Goal: Transaction & Acquisition: Purchase product/service

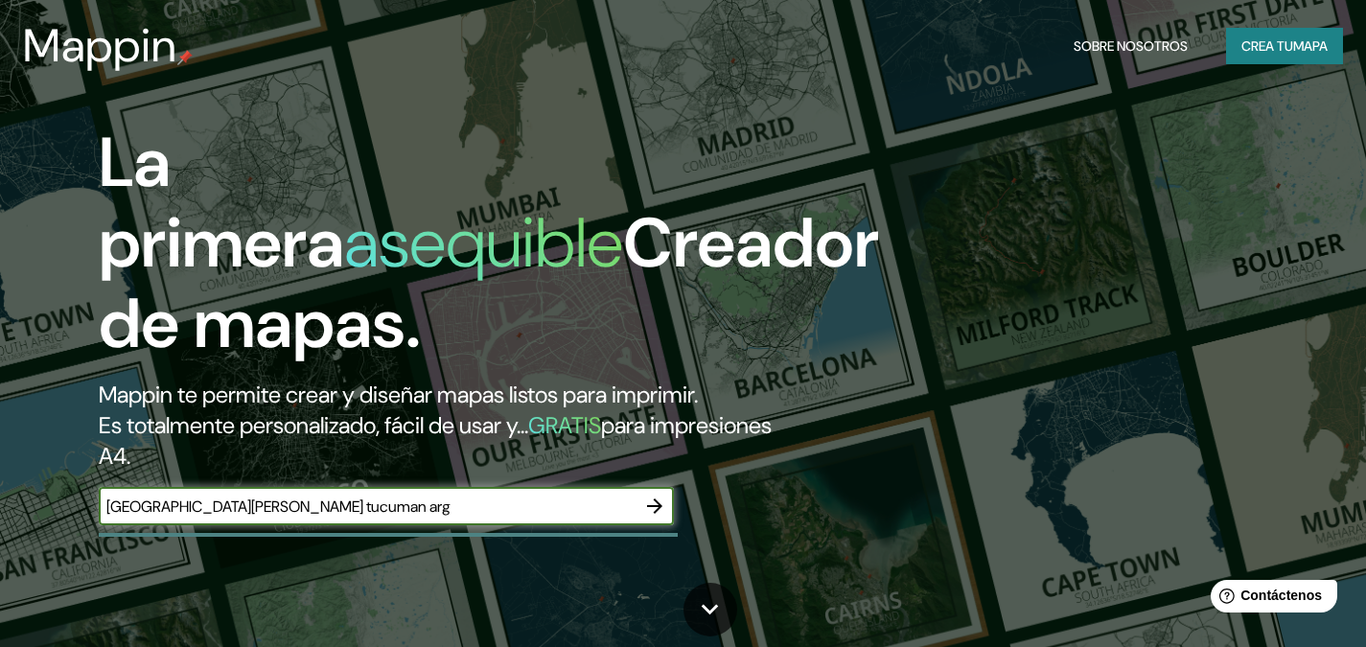
type input "[GEOGRAPHIC_DATA][PERSON_NAME] tucuman arg"
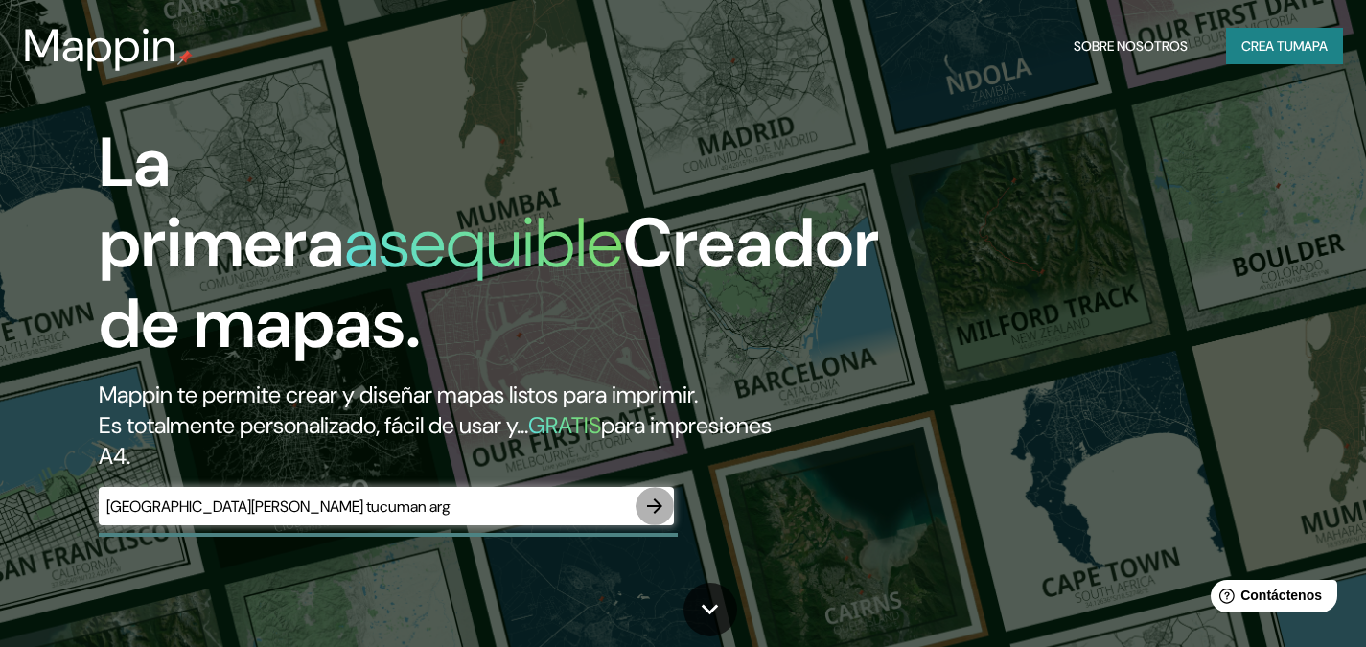
click at [662, 513] on icon "button" at bounding box center [654, 506] width 23 height 23
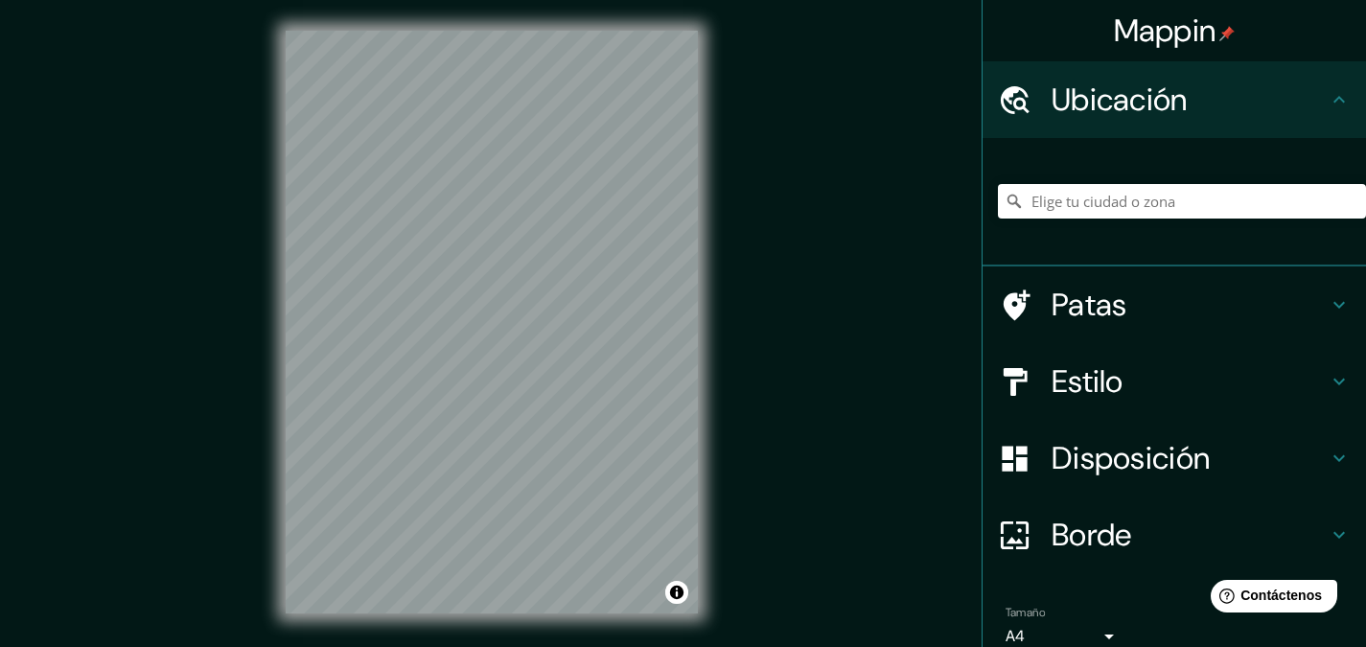
click at [634, 646] on html "Mappin Ubicación Patas Estilo Disposición Borde Elige un borde. Consejo : puede…" at bounding box center [683, 323] width 1366 height 647
click at [544, 636] on div "© Mapbox © OpenStreetMap Improve this map" at bounding box center [492, 322] width 474 height 644
click at [435, 638] on div "© Mapbox © OpenStreetMap Improve this map" at bounding box center [492, 322] width 474 height 644
click at [470, 0] on html "Mappin Ubicación Patas Estilo Disposición Borde Elige un borde. Consejo : puede…" at bounding box center [683, 323] width 1366 height 647
click at [435, 0] on html "Mappin Ubicación Patas Estilo Disposición Borde Elige un borde. Consejo : puede…" at bounding box center [683, 323] width 1366 height 647
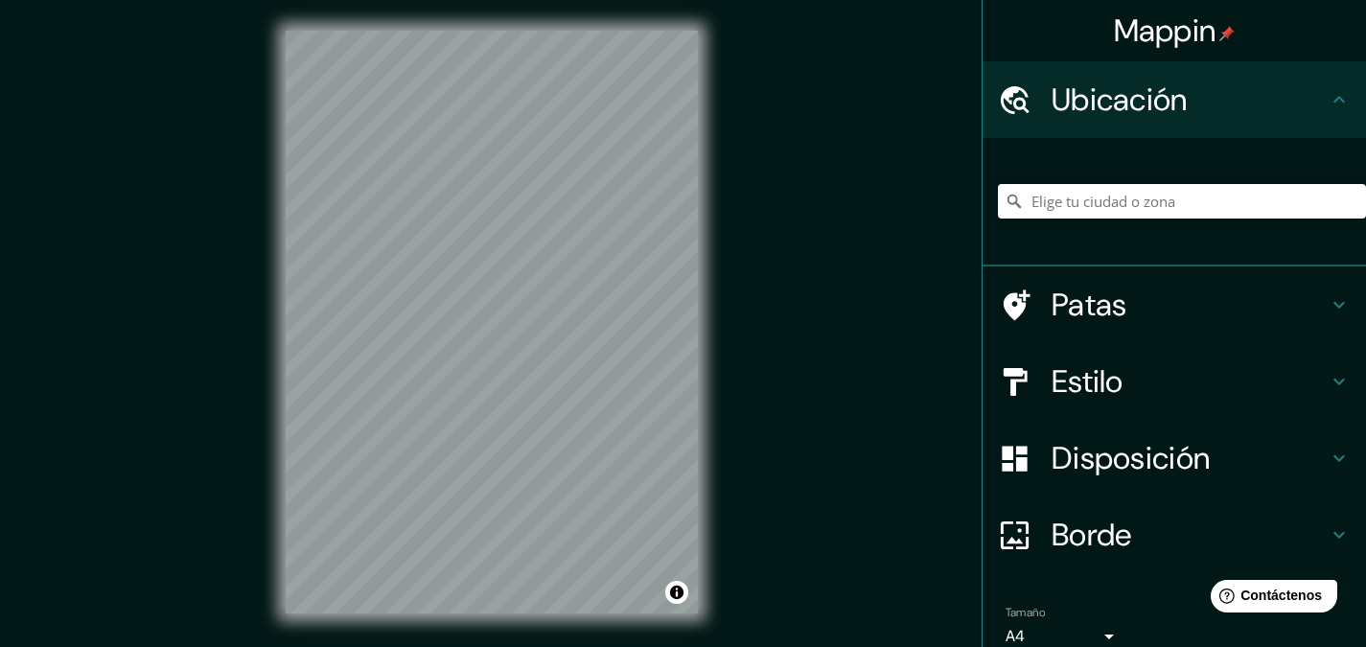
click at [447, 637] on div "© Mapbox © OpenStreetMap Improve this map" at bounding box center [492, 322] width 474 height 644
click at [1124, 222] on div at bounding box center [1182, 201] width 368 height 96
click at [1122, 206] on input "Elige tu ciudad o zona" at bounding box center [1182, 201] width 368 height 35
type input "[GEOGRAPHIC_DATA], [GEOGRAPHIC_DATA], [GEOGRAPHIC_DATA], 4000, [GEOGRAPHIC_DATA]"
click at [1086, 301] on font "Patas" at bounding box center [1090, 305] width 76 height 40
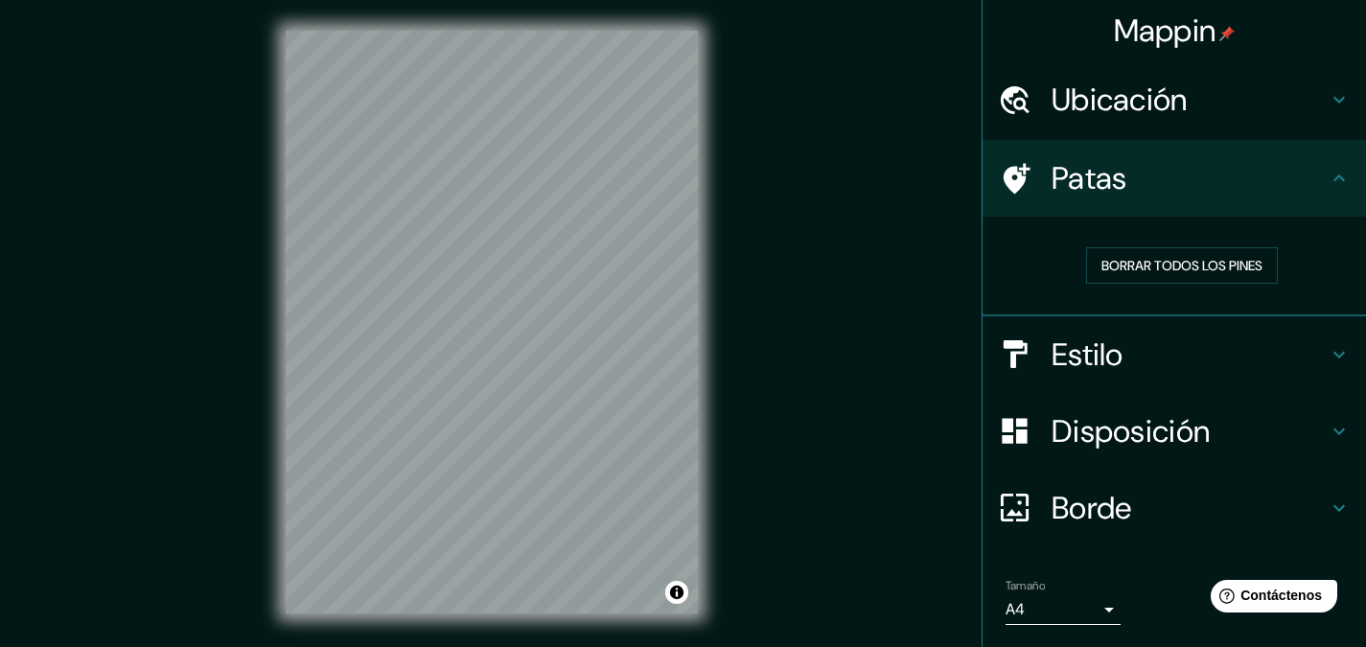
click at [1284, 193] on h4 "Patas" at bounding box center [1190, 178] width 276 height 38
click at [1334, 197] on div "Patas" at bounding box center [1174, 178] width 383 height 77
click at [1311, 178] on h4 "Patas" at bounding box center [1190, 178] width 276 height 38
click at [1057, 175] on font "Patas" at bounding box center [1090, 178] width 76 height 40
click at [1002, 175] on icon at bounding box center [1015, 179] width 34 height 34
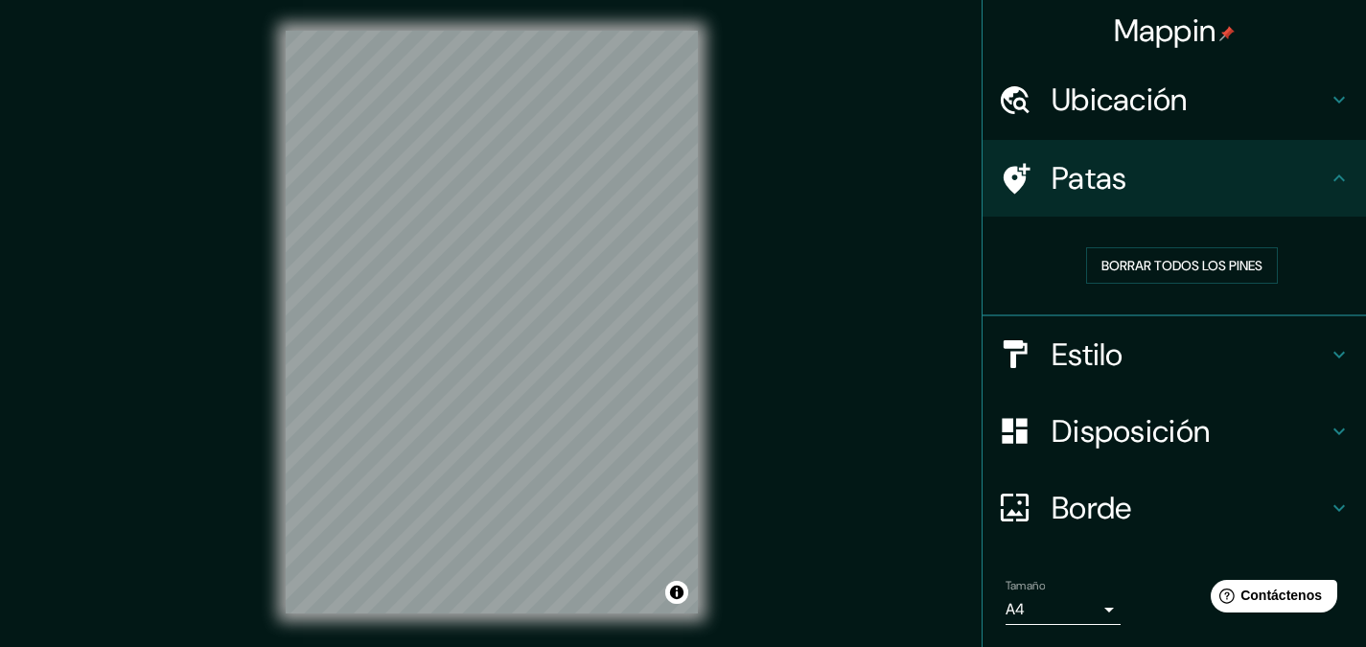
click at [999, 175] on icon at bounding box center [1015, 179] width 34 height 34
click at [1183, 255] on font "Borrar todos los pines" at bounding box center [1181, 265] width 161 height 25
click at [1289, 185] on h4 "Patas" at bounding box center [1190, 178] width 276 height 38
drag, startPoint x: 1300, startPoint y: 182, endPoint x: 1334, endPoint y: 133, distance: 59.8
click at [1300, 181] on h4 "Patas" at bounding box center [1190, 178] width 276 height 38
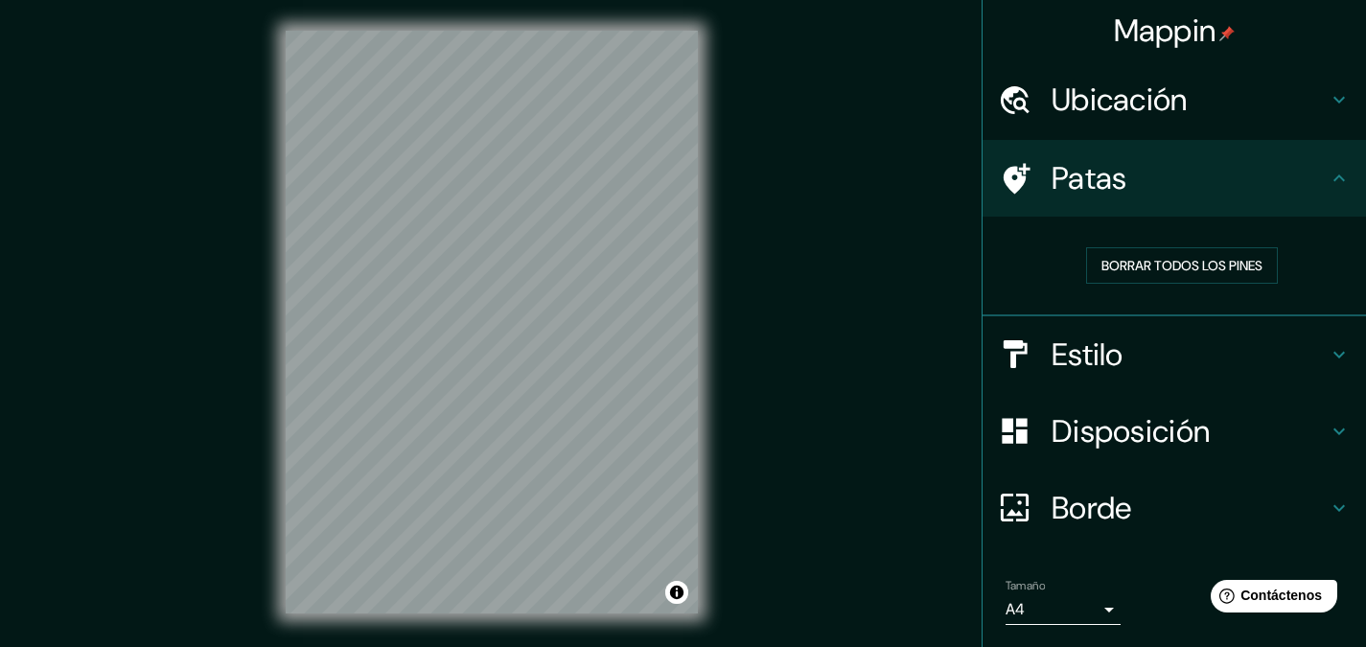
click at [1335, 122] on div "Ubicación" at bounding box center [1174, 99] width 383 height 77
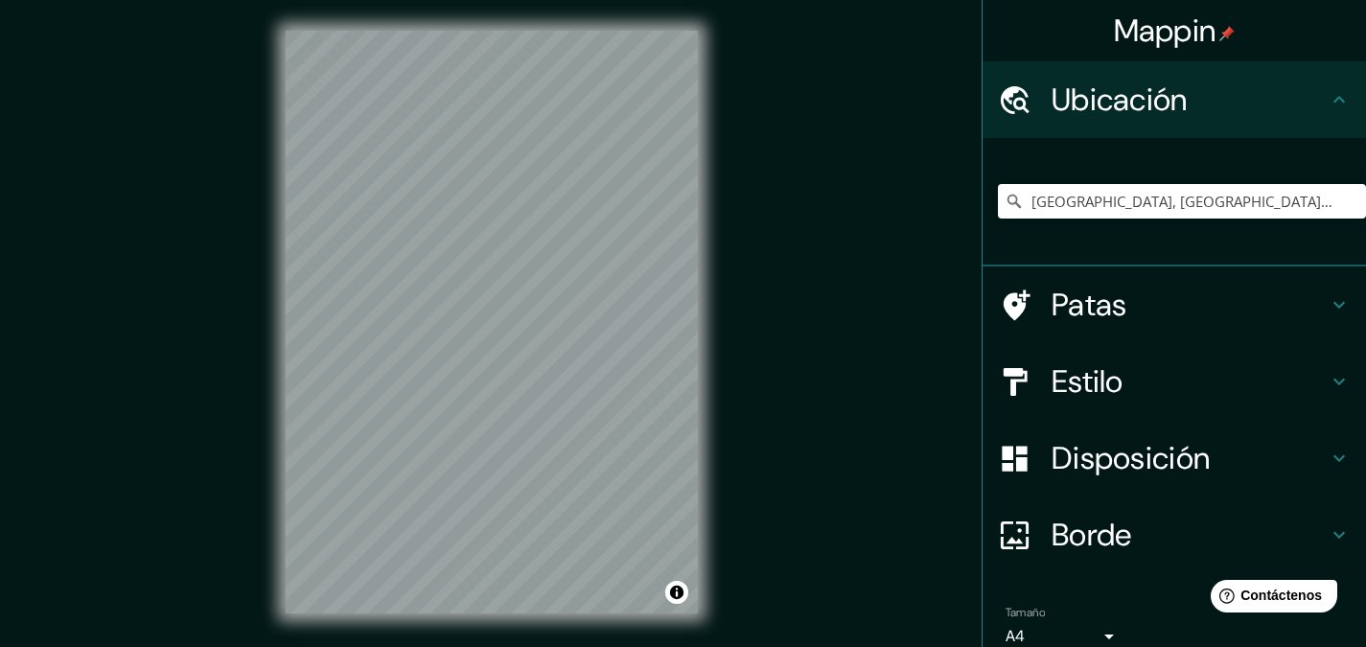
click at [1052, 320] on font "Patas" at bounding box center [1090, 305] width 76 height 40
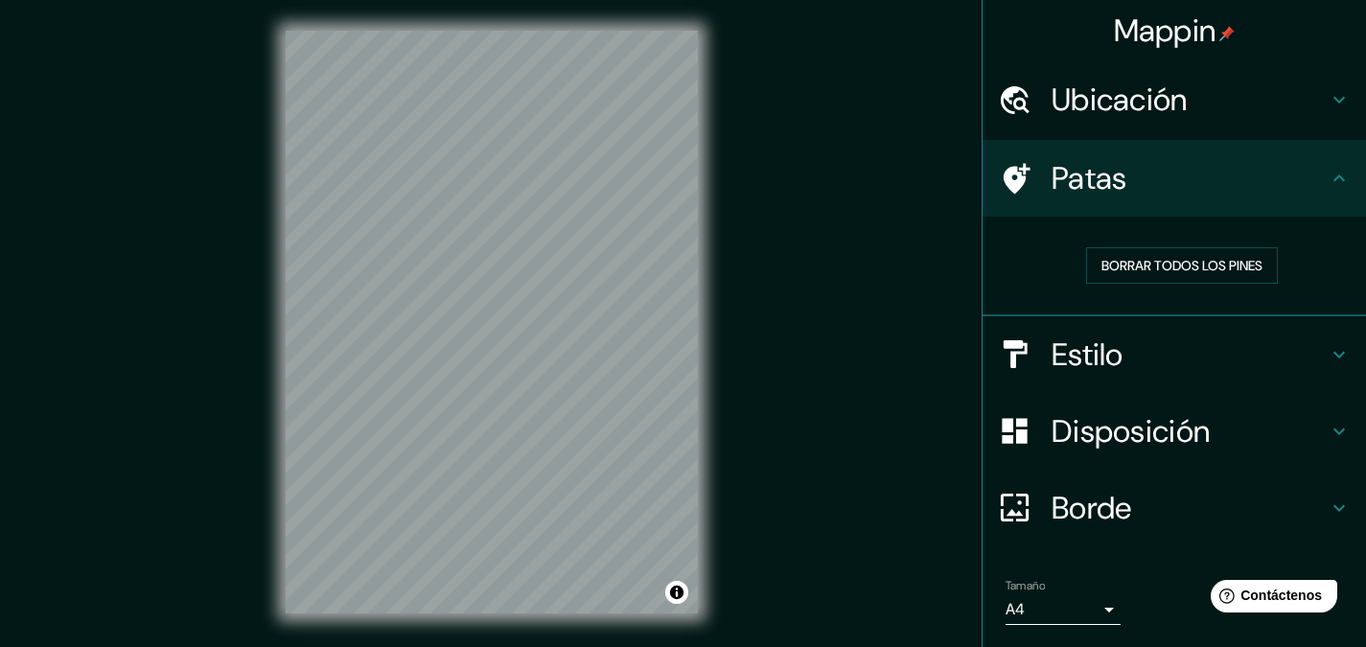
click at [1073, 398] on ul "Ubicación [PERSON_NAME], [GEOGRAPHIC_DATA], [GEOGRAPHIC_DATA], 4000, [GEOGRAPHI…" at bounding box center [1174, 384] width 383 height 646
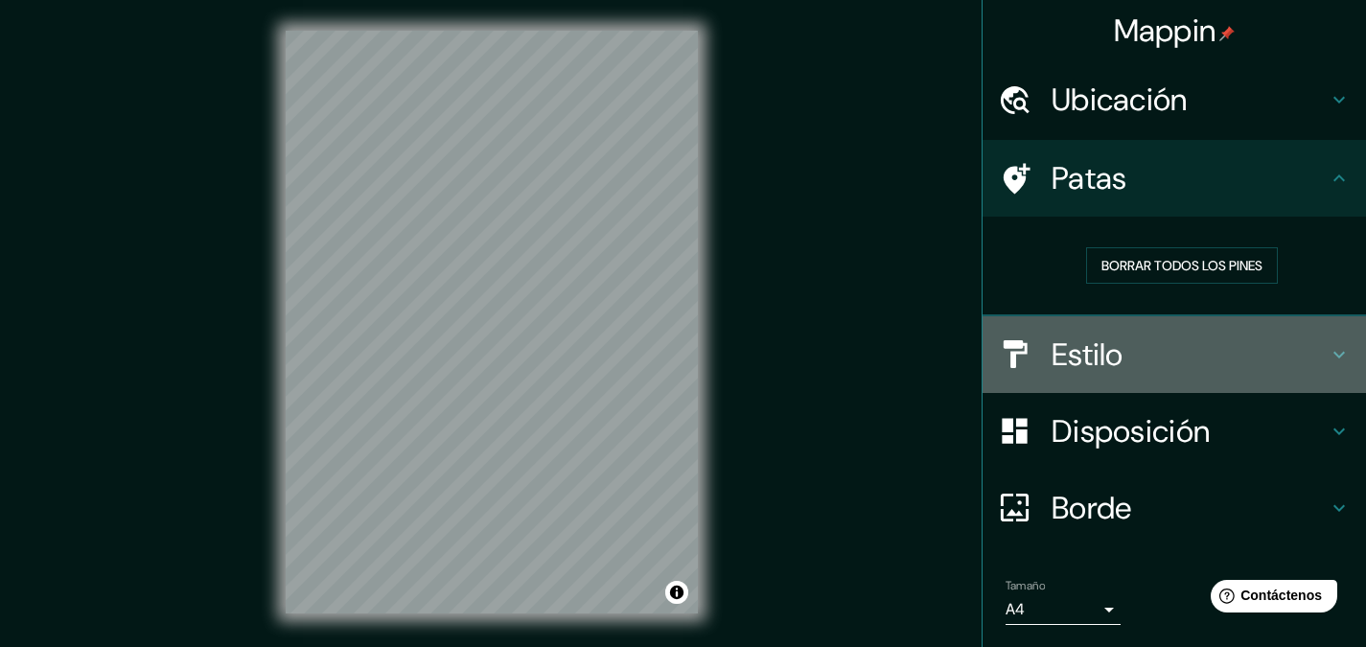
drag, startPoint x: 1111, startPoint y: 356, endPoint x: 1172, endPoint y: 347, distance: 62.0
click at [1125, 356] on h4 "Estilo" at bounding box center [1190, 355] width 276 height 38
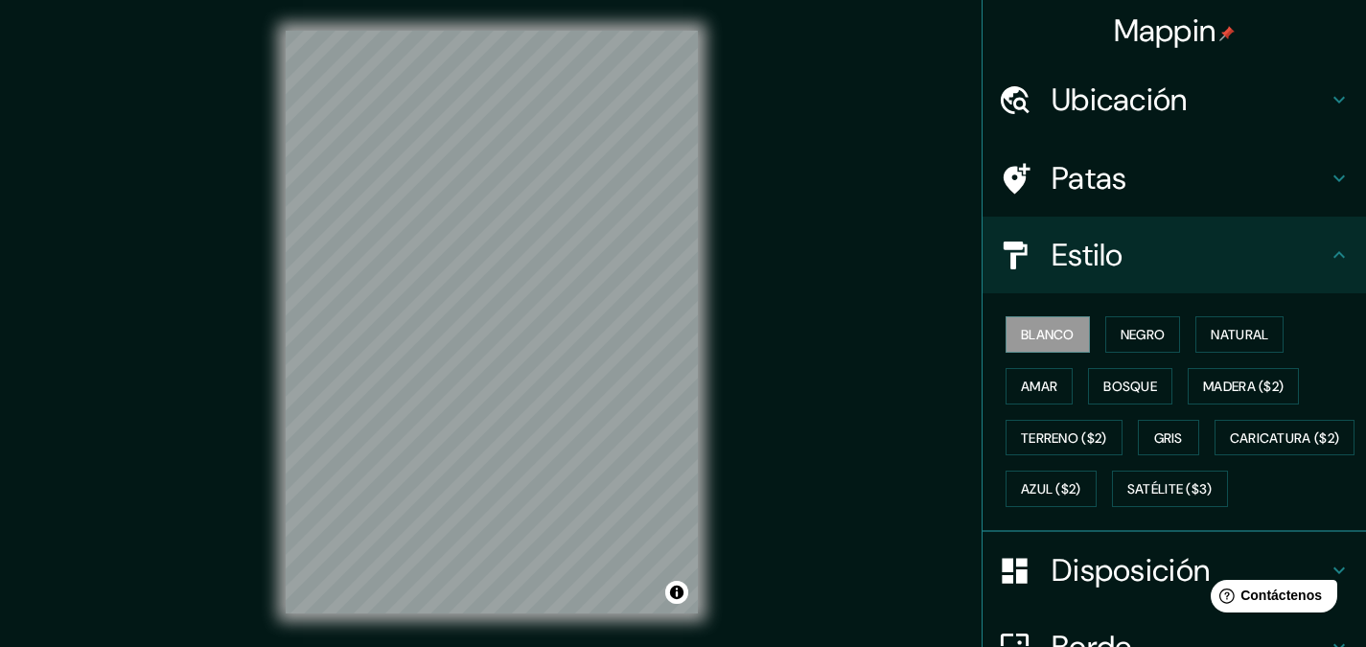
click at [635, 646] on html "Mappin [GEOGRAPHIC_DATA][PERSON_NAME], [GEOGRAPHIC_DATA], [GEOGRAPHIC_DATA], 40…" at bounding box center [683, 323] width 1366 height 647
